Goal: Task Accomplishment & Management: Manage account settings

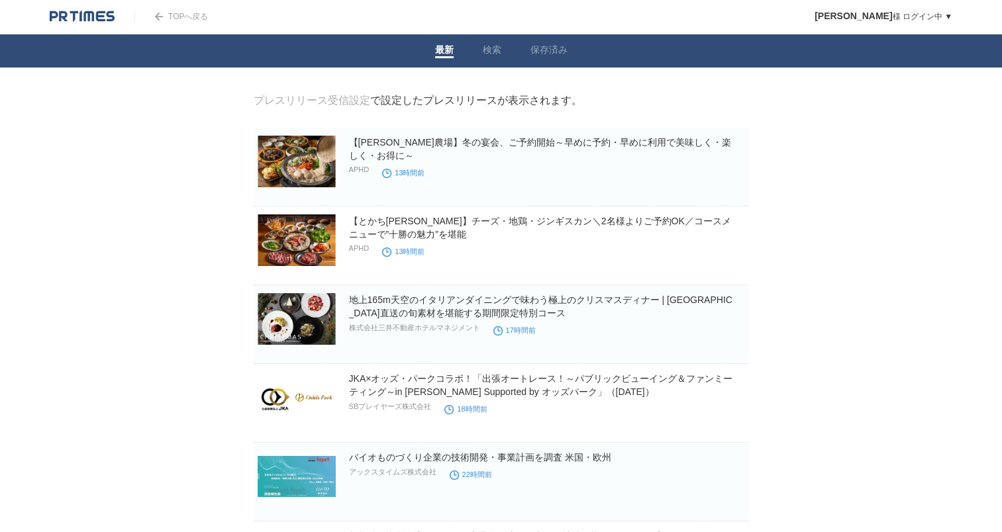
click at [79, 16] on img at bounding box center [82, 16] width 65 height 13
click at [334, 101] on link "プレスリリース受信設定" at bounding box center [312, 100] width 117 height 11
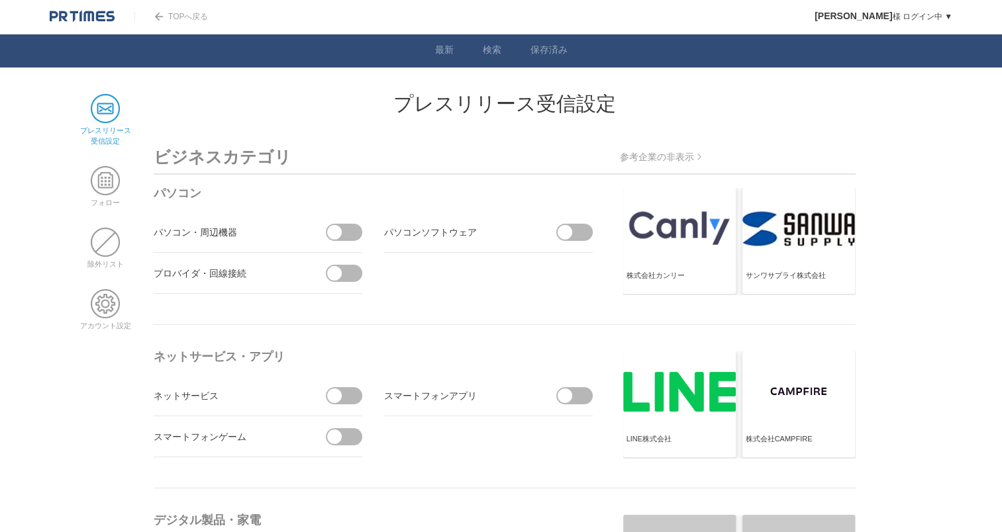
click at [116, 121] on span at bounding box center [105, 108] width 29 height 29
click at [103, 301] on span at bounding box center [105, 303] width 29 height 29
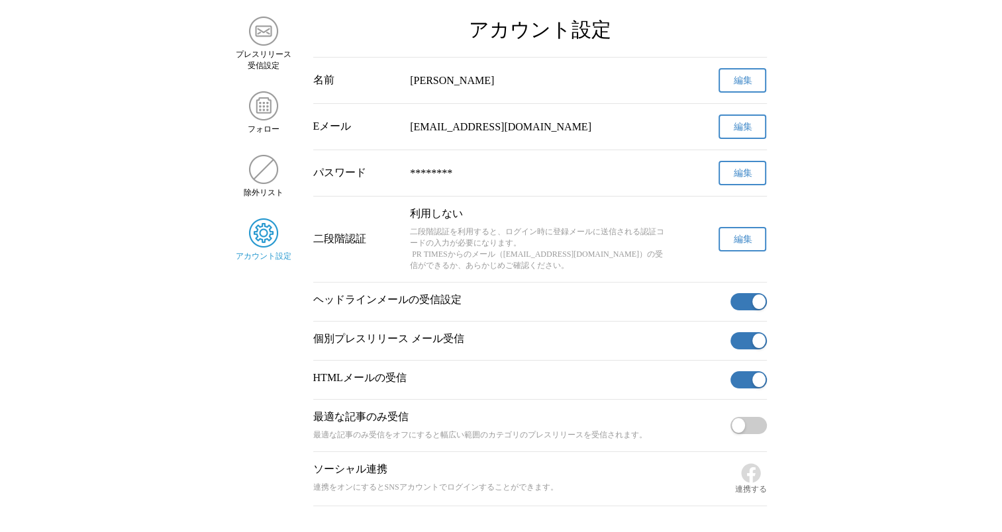
scroll to position [108, 0]
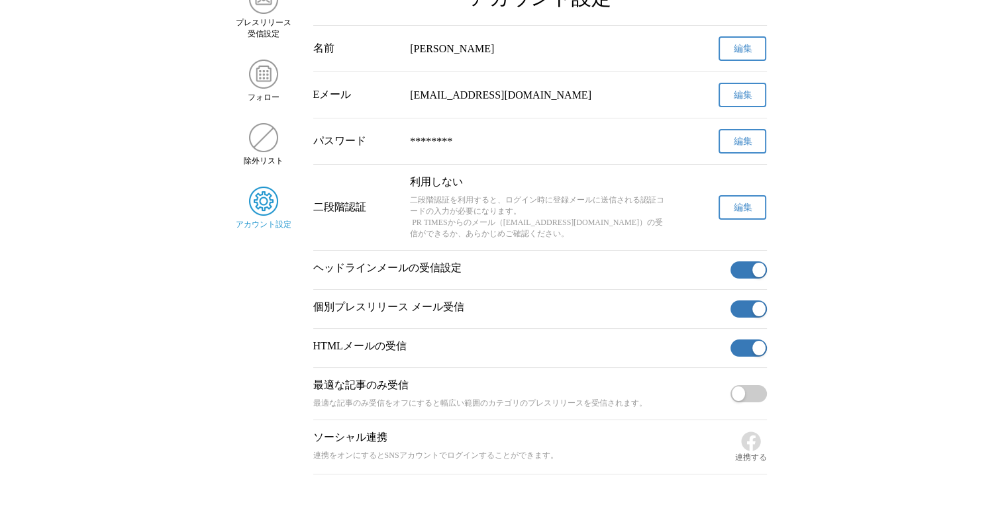
click at [756, 275] on span "button" at bounding box center [758, 270] width 13 height 15
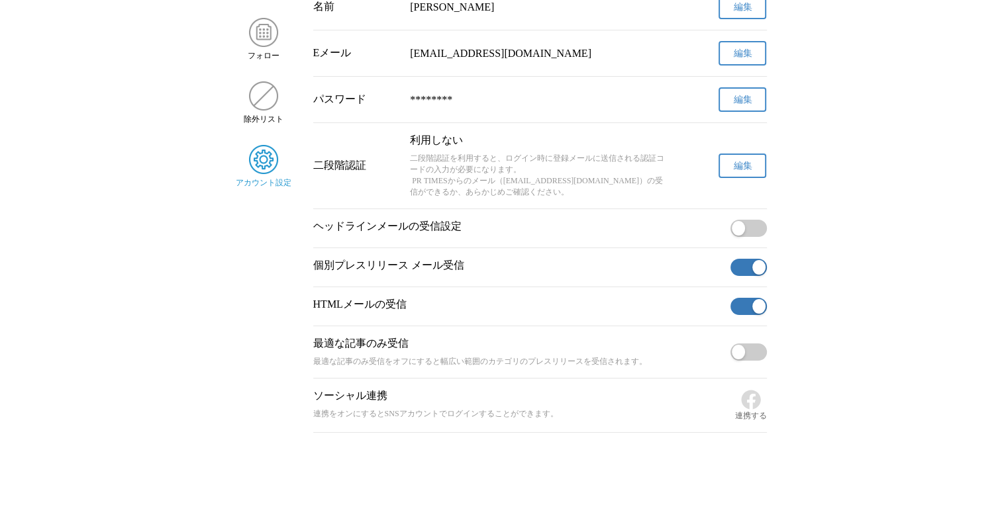
scroll to position [0, 0]
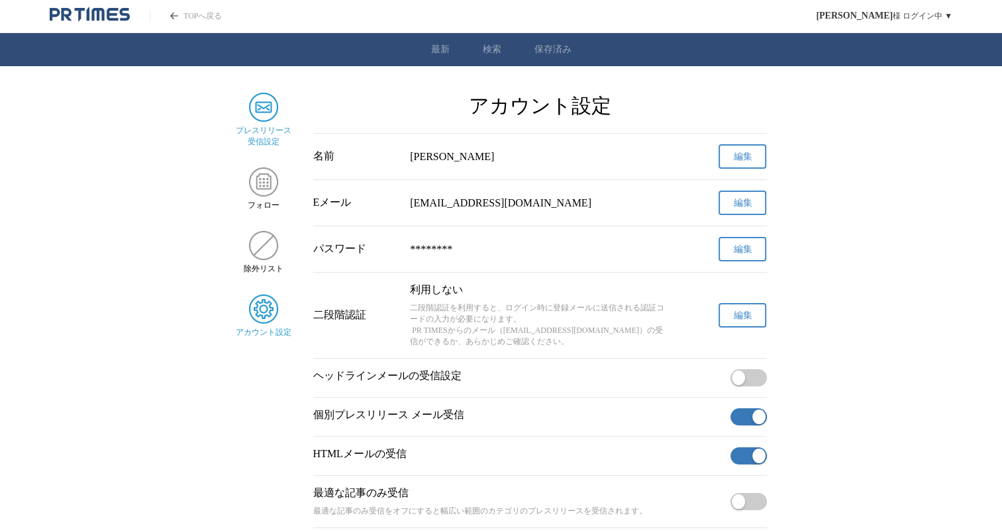
click at [267, 109] on img "サイドメニュー" at bounding box center [263, 107] width 29 height 29
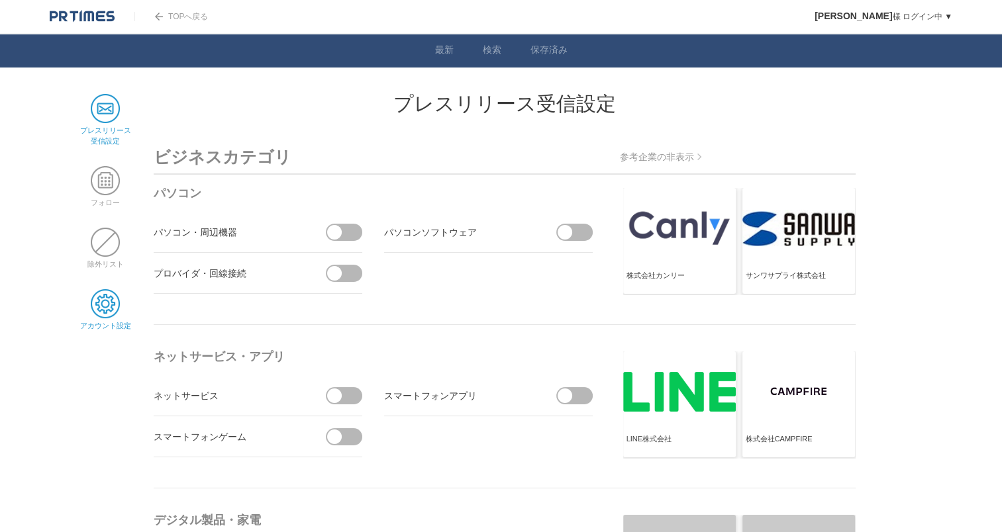
click at [109, 307] on span at bounding box center [105, 303] width 29 height 29
